Goal: Navigation & Orientation: Go to known website

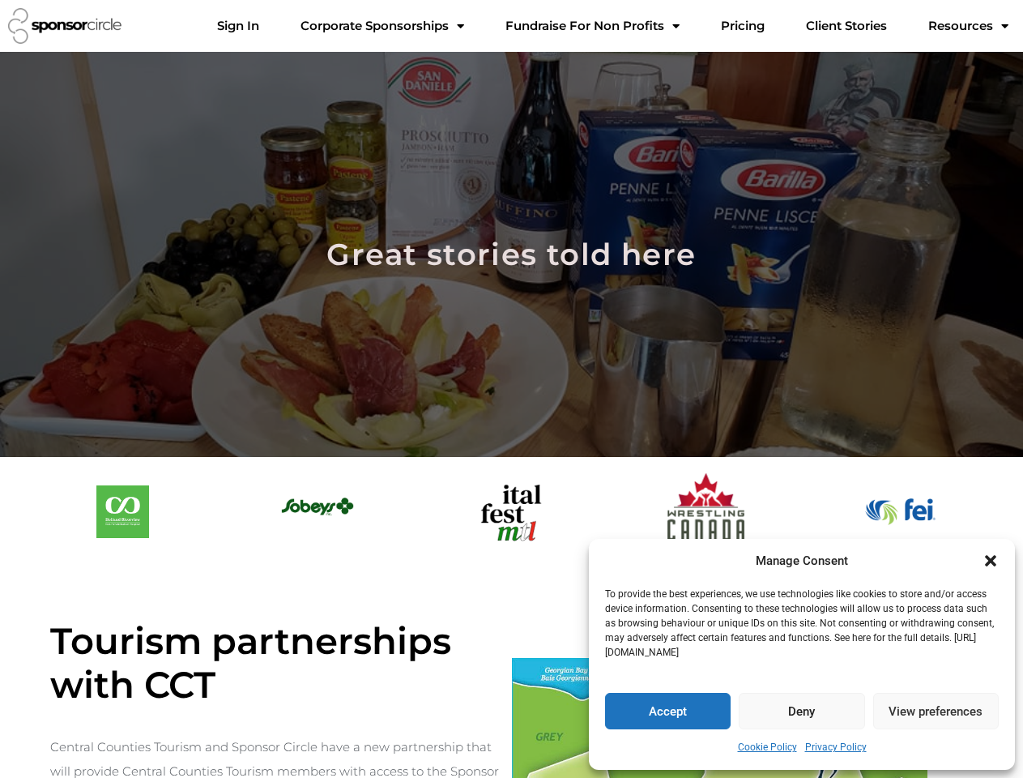
click at [511, 389] on div at bounding box center [511, 254] width 1023 height 405
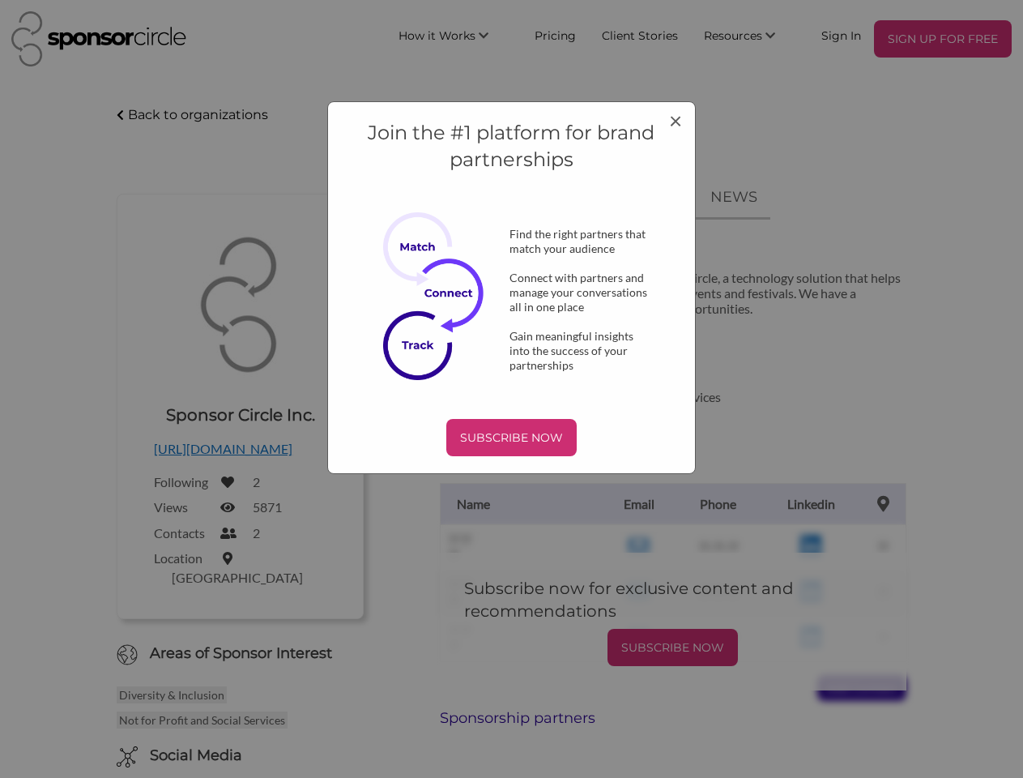
click at [511, 389] on div "Join the #1 platform for brand partnerships Find the right partners that match …" at bounding box center [511, 287] width 369 height 373
